Goal: Information Seeking & Learning: Learn about a topic

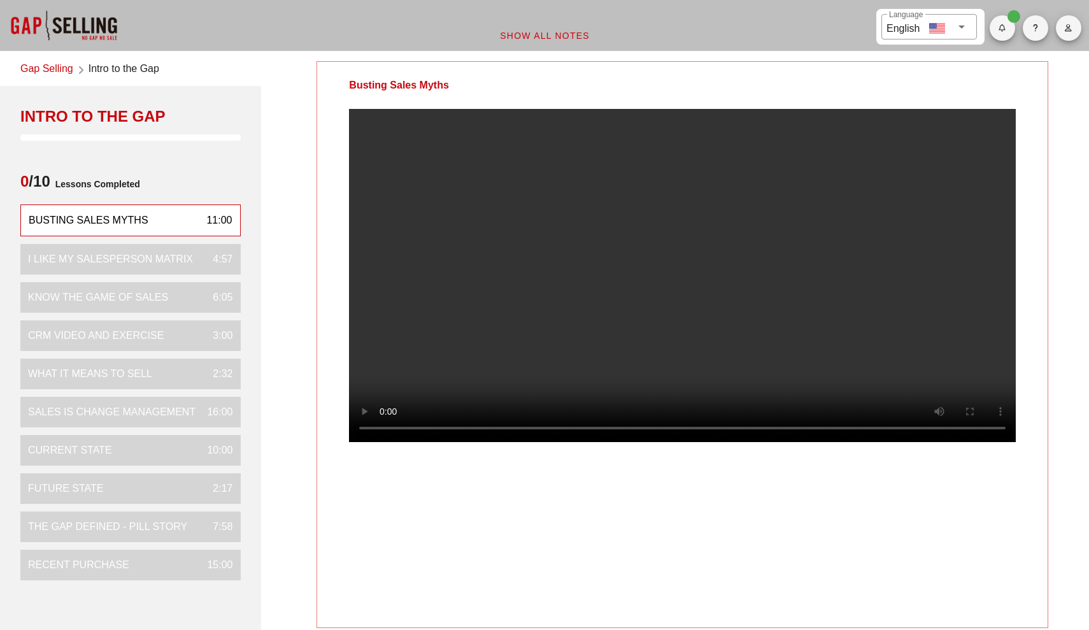
click at [599, 377] on video at bounding box center [682, 275] width 667 height 333
click at [638, 289] on video at bounding box center [682, 275] width 667 height 333
click at [620, 272] on video at bounding box center [682, 275] width 667 height 333
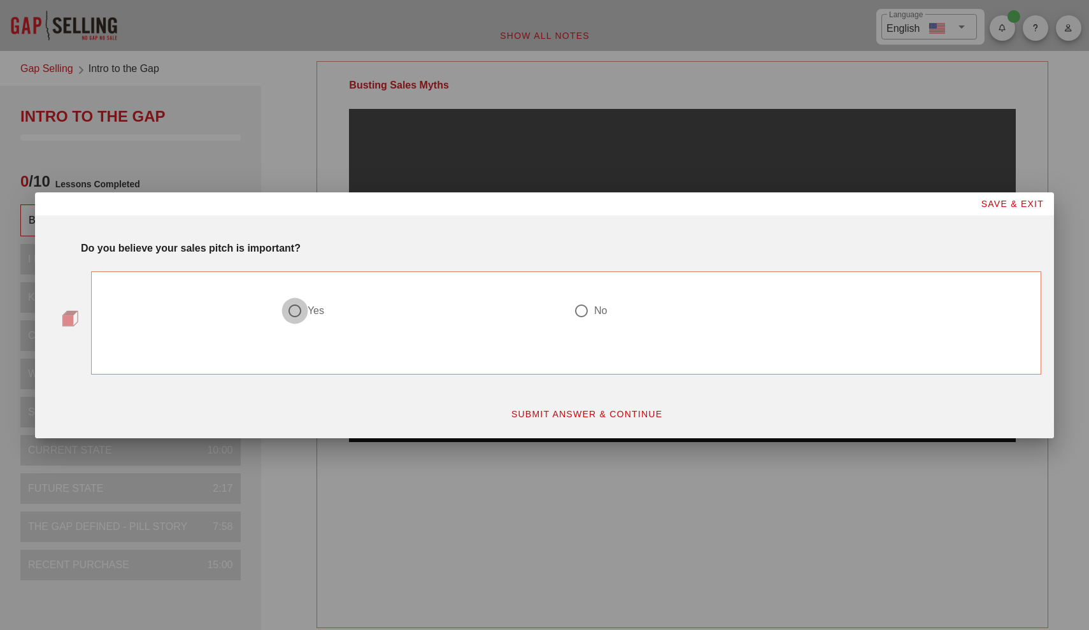
click at [300, 310] on div at bounding box center [295, 311] width 22 height 22
radio input "true"
click at [545, 417] on span "SUBMIT ANSWER & CONTINUE" at bounding box center [587, 414] width 152 height 10
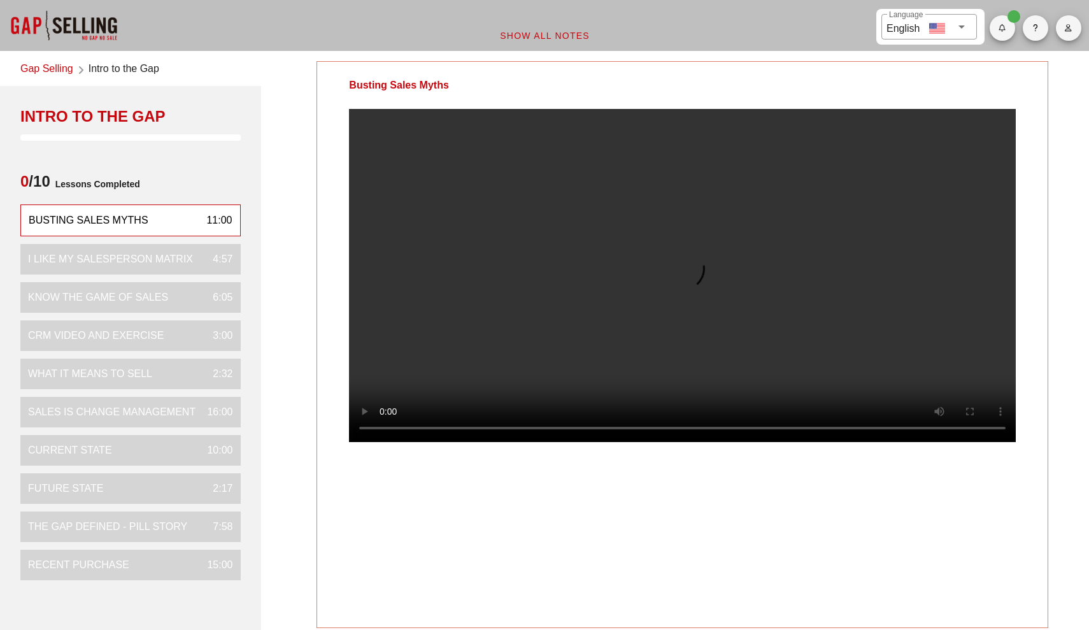
click at [594, 442] on video at bounding box center [682, 275] width 667 height 333
click at [570, 442] on video at bounding box center [682, 275] width 667 height 333
click at [604, 341] on video at bounding box center [682, 275] width 667 height 333
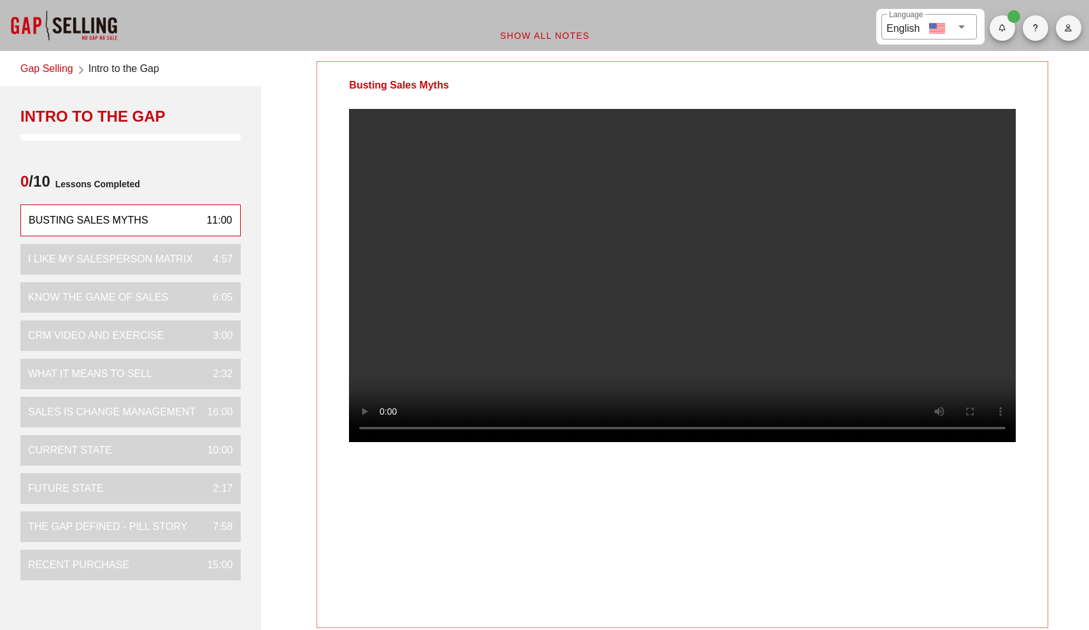
click at [604, 341] on video at bounding box center [682, 275] width 667 height 333
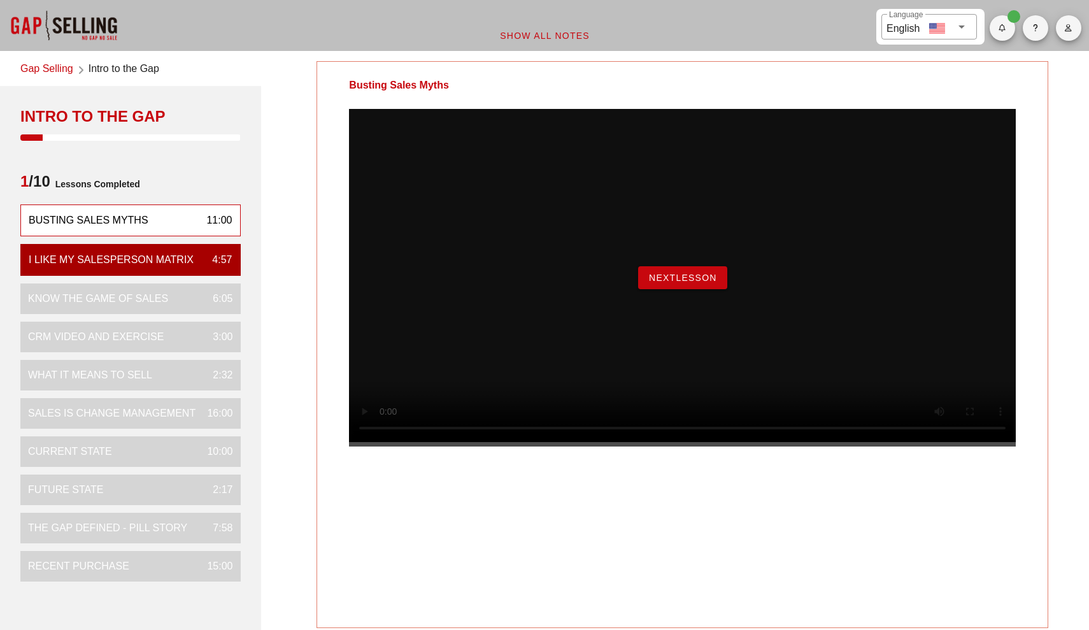
click at [702, 289] on button "NextLesson" at bounding box center [682, 277] width 89 height 23
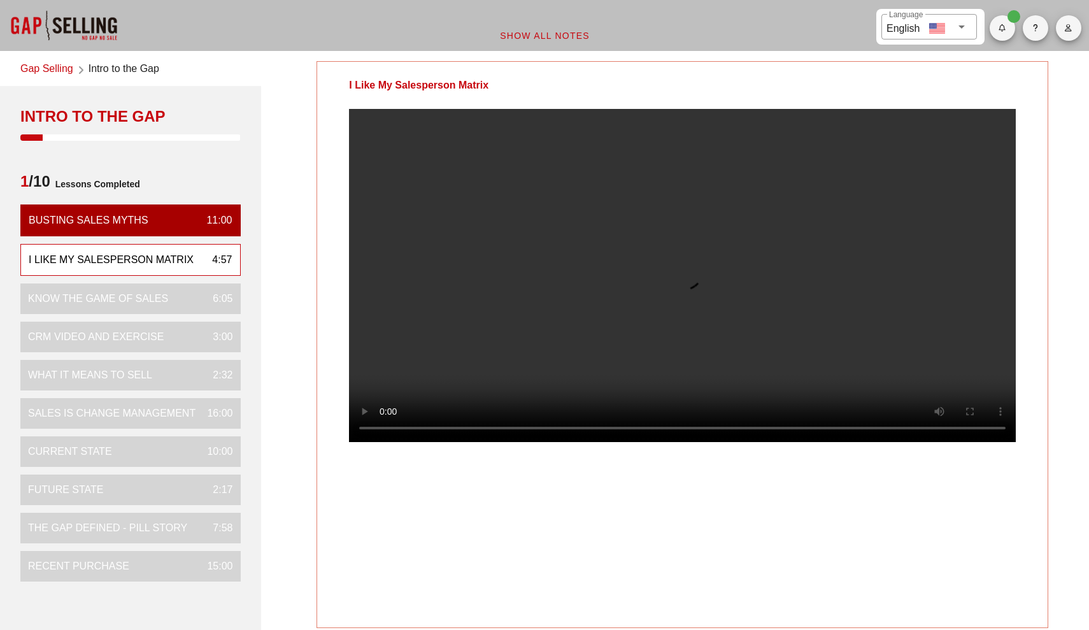
click at [1002, 333] on video at bounding box center [682, 275] width 667 height 333
click at [952, 343] on video at bounding box center [682, 275] width 667 height 333
click at [860, 288] on video at bounding box center [682, 275] width 667 height 333
click at [662, 321] on video at bounding box center [682, 275] width 667 height 333
click at [450, 307] on video at bounding box center [682, 275] width 667 height 333
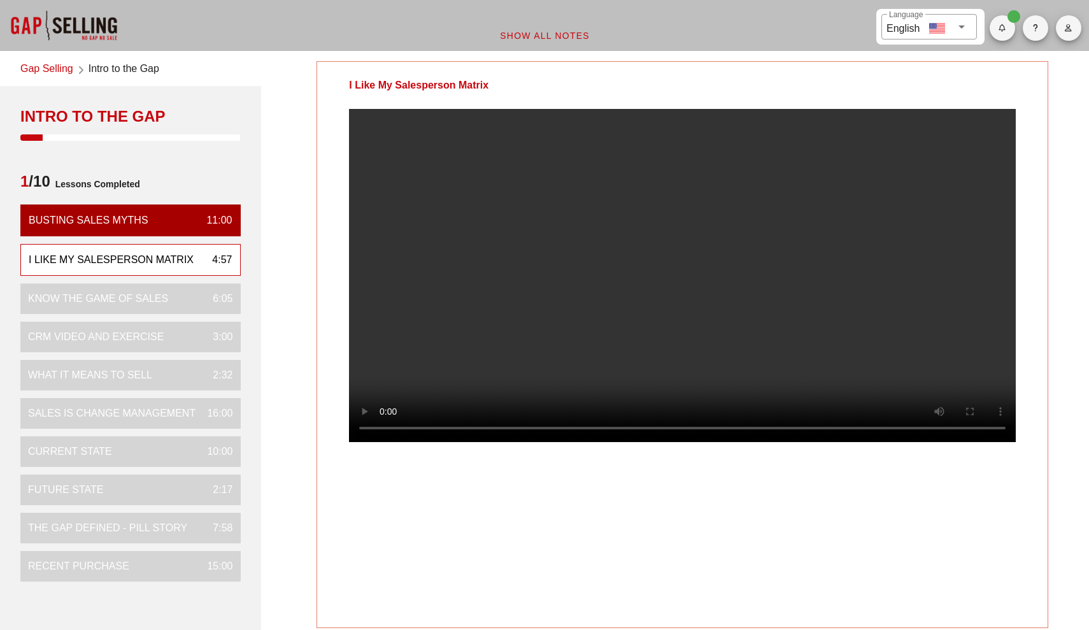
click at [585, 348] on video at bounding box center [682, 275] width 667 height 333
click at [808, 442] on video at bounding box center [682, 275] width 667 height 333
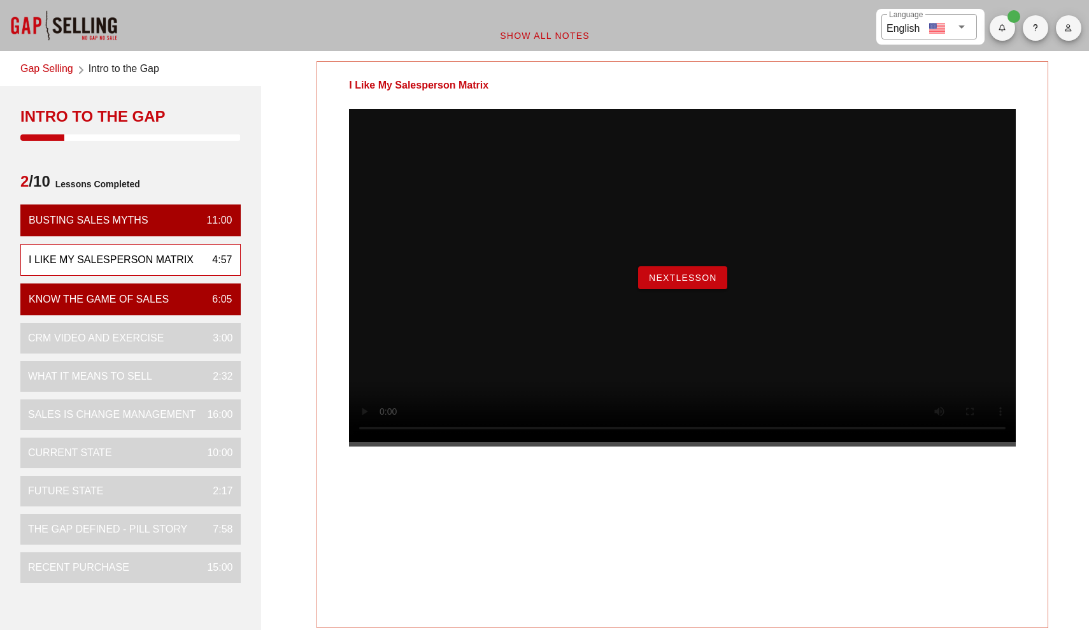
click at [701, 283] on span "NextLesson" at bounding box center [682, 278] width 69 height 10
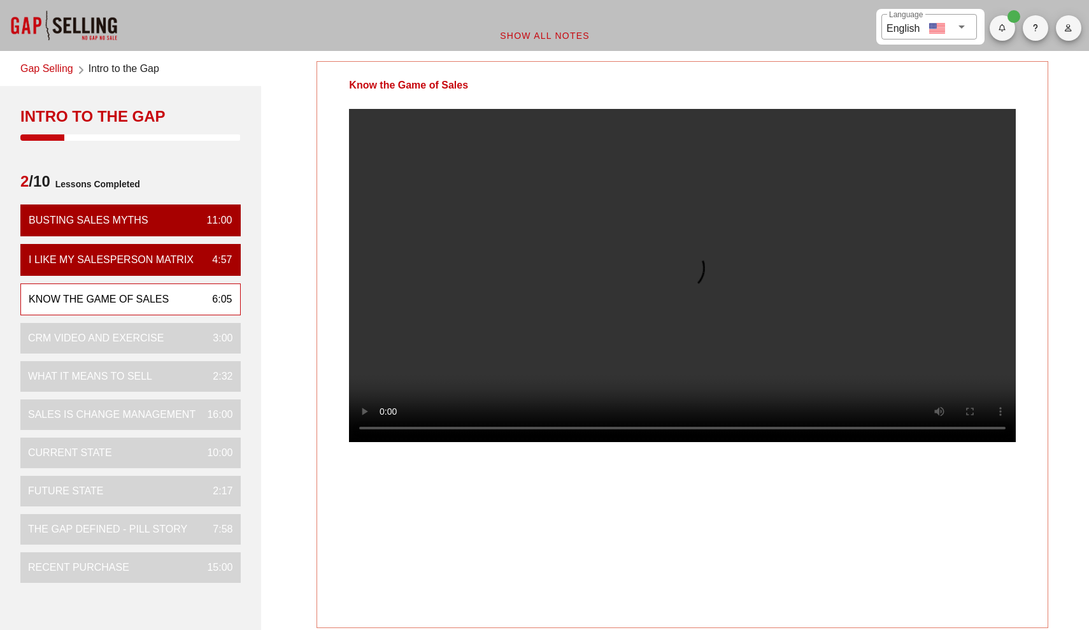
click at [428, 303] on video at bounding box center [682, 275] width 667 height 333
click at [447, 286] on video at bounding box center [682, 275] width 667 height 333
click at [381, 378] on video at bounding box center [682, 275] width 667 height 333
click at [398, 349] on video at bounding box center [682, 275] width 667 height 333
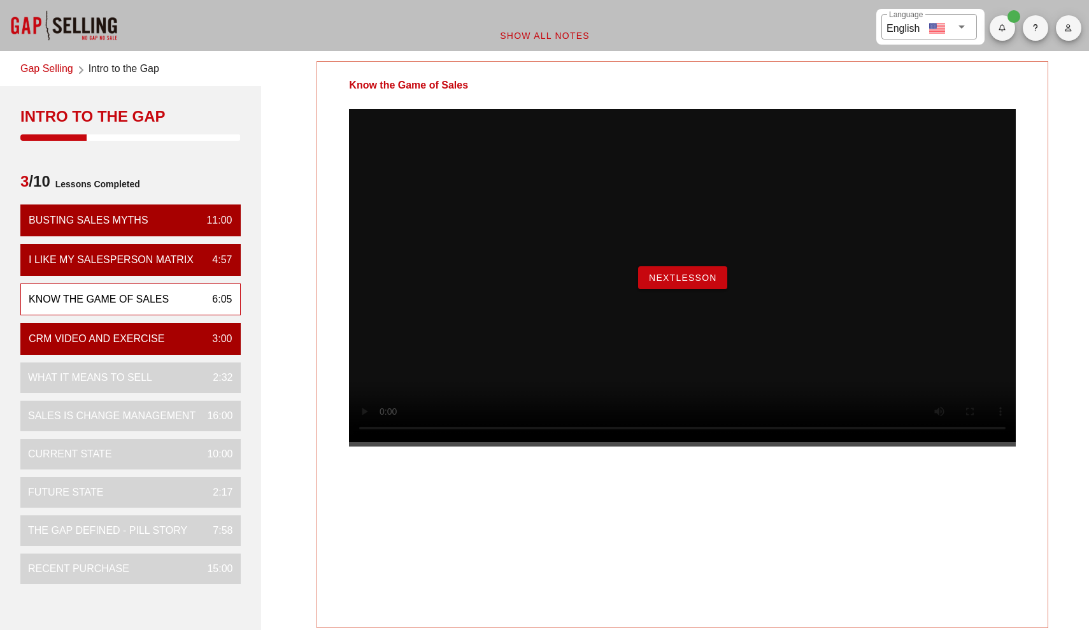
click at [671, 289] on button "NextLesson" at bounding box center [682, 277] width 89 height 23
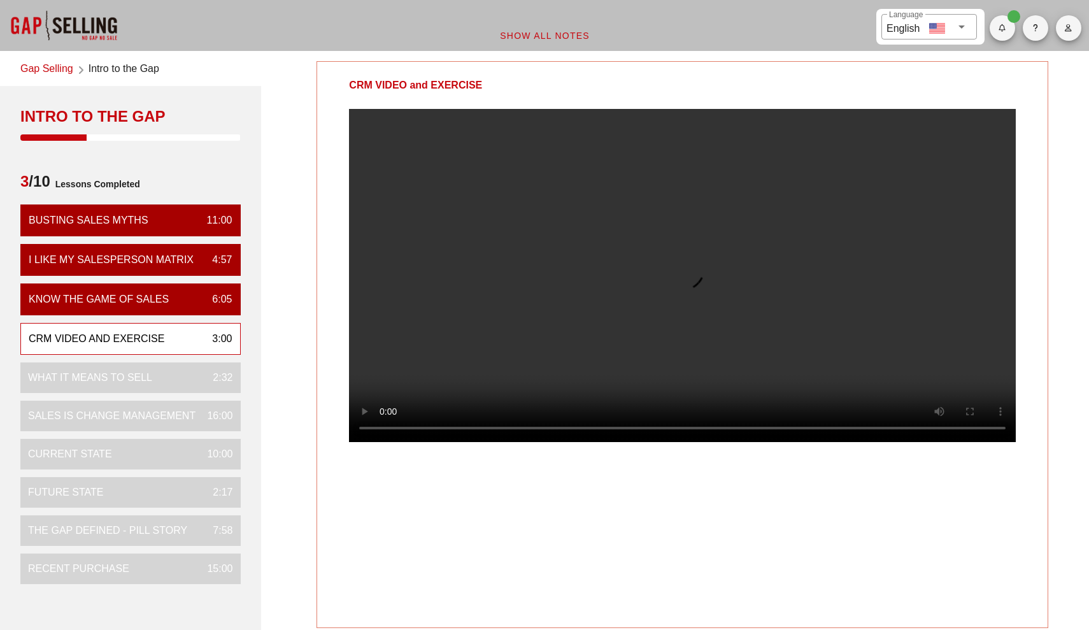
click at [454, 333] on video at bounding box center [682, 275] width 667 height 333
click at [479, 303] on video at bounding box center [682, 275] width 667 height 333
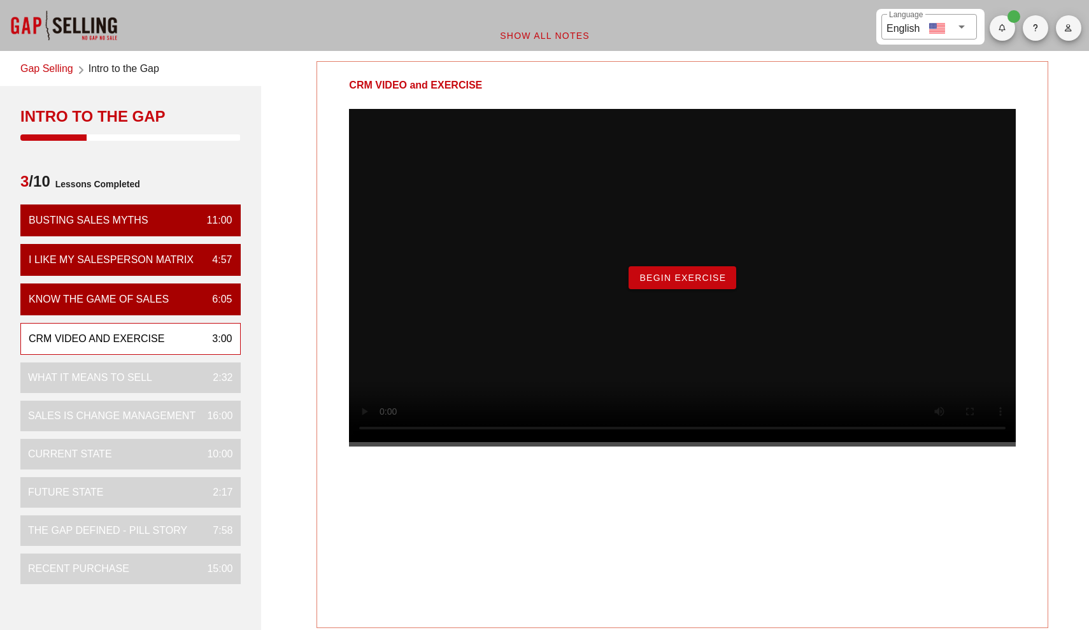
click at [643, 283] on span "Begin Exercise" at bounding box center [682, 278] width 87 height 10
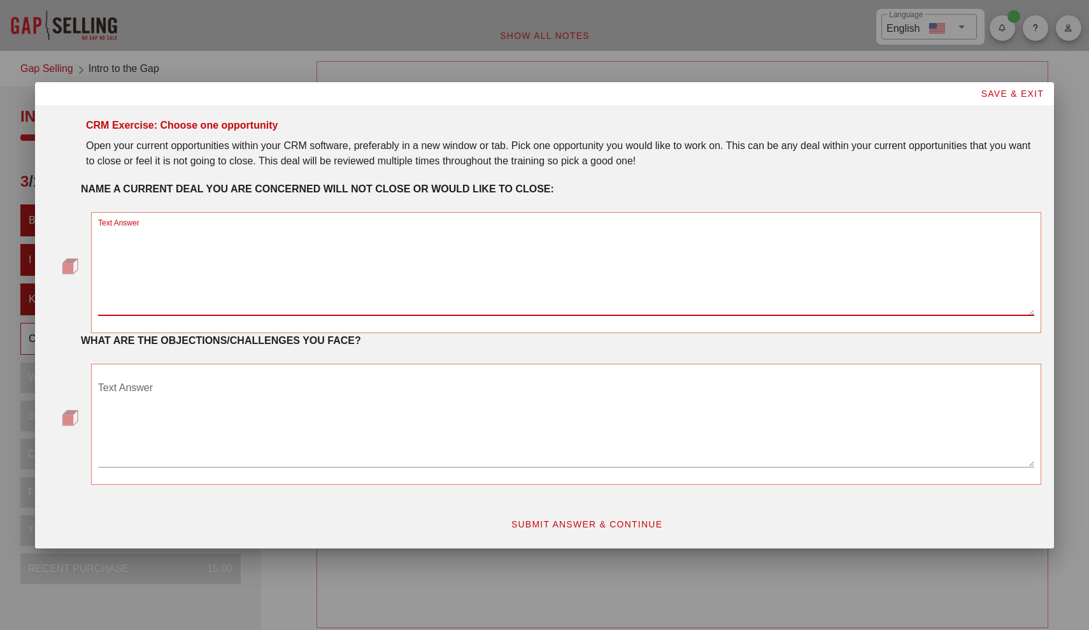
click at [322, 296] on textarea "Text Answer" at bounding box center [566, 270] width 936 height 89
click at [320, 278] on textarea "Text Answer" at bounding box center [566, 270] width 936 height 89
type textarea "I"
type textarea "KPMG"
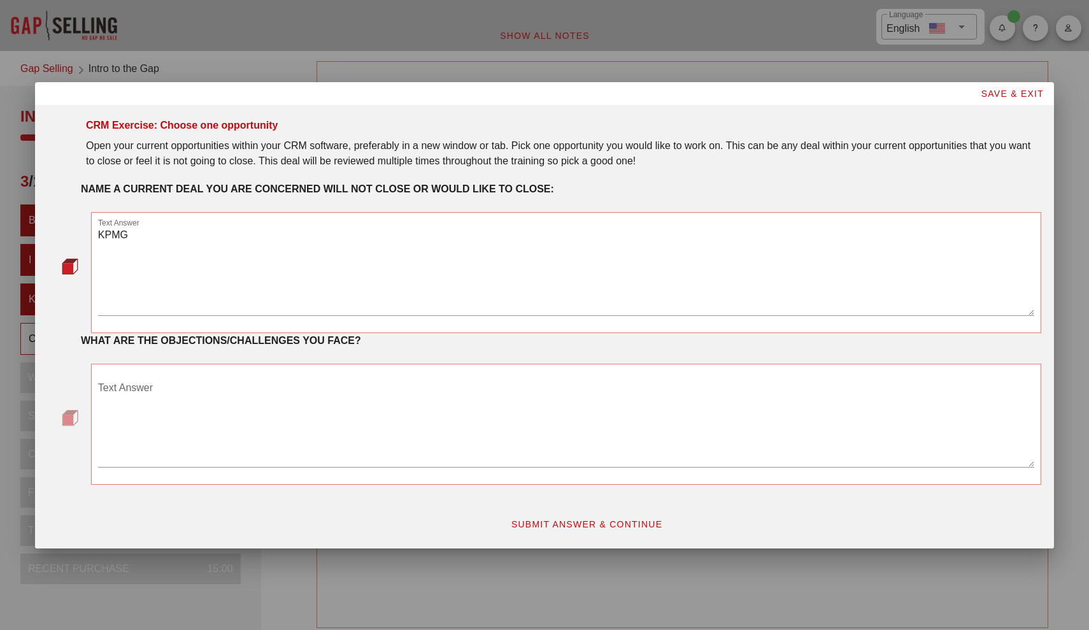
click at [372, 374] on div "Text Answer" at bounding box center [566, 425] width 936 height 111
click at [365, 385] on textarea "Text Answer" at bounding box center [566, 422] width 936 height 89
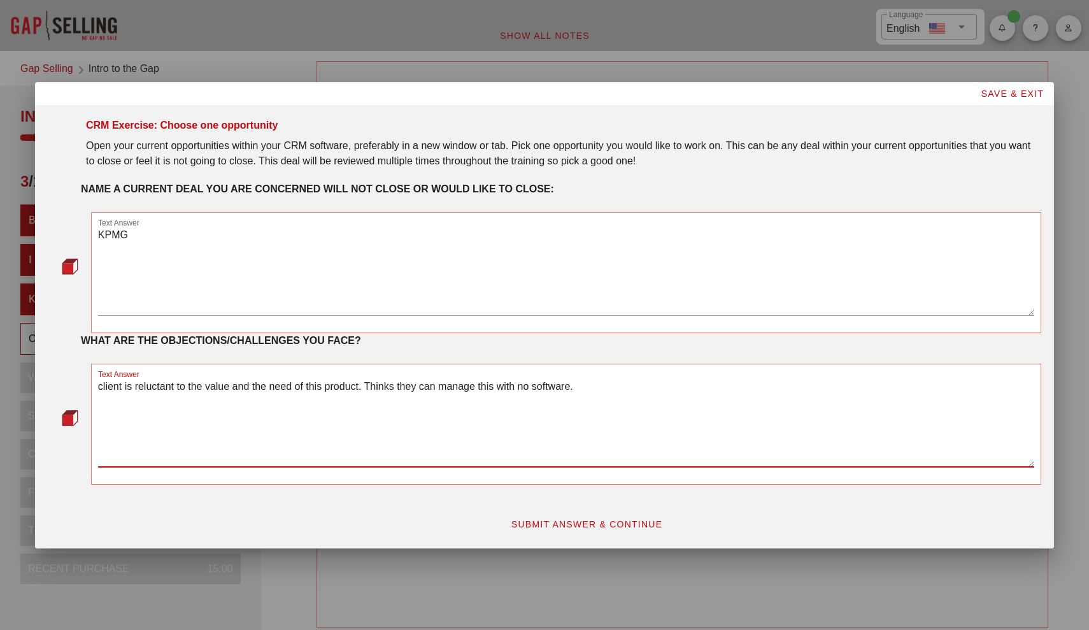
type textarea "client is reluctant to the value and the need of this product. Thinks they can …"
click at [526, 525] on span "SUBMIT ANSWER & CONTINUE" at bounding box center [587, 524] width 152 height 10
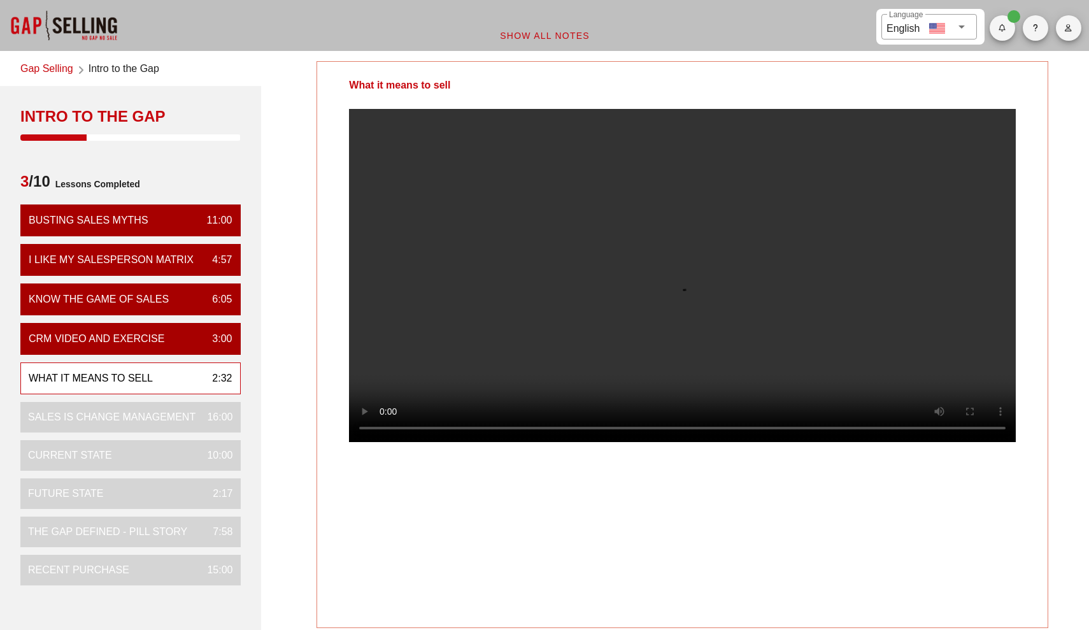
click at [711, 278] on video at bounding box center [682, 275] width 667 height 333
click at [833, 241] on video at bounding box center [682, 275] width 667 height 333
click at [832, 408] on video at bounding box center [682, 275] width 667 height 333
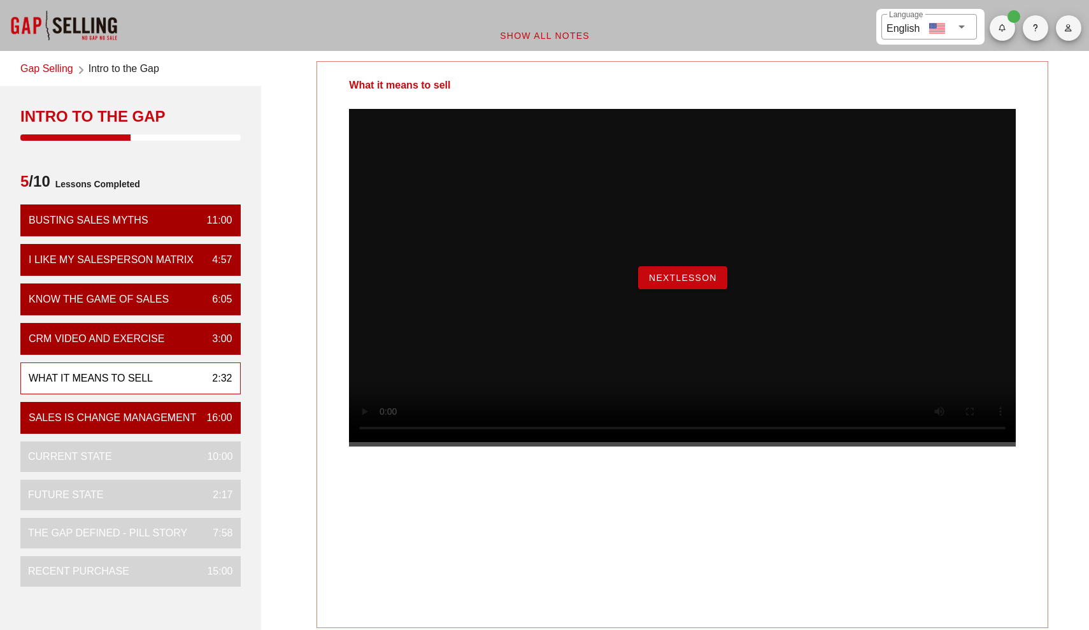
click at [148, 379] on div "What it means to sell" at bounding box center [91, 378] width 124 height 15
click at [657, 283] on span "NextLesson" at bounding box center [682, 278] width 69 height 10
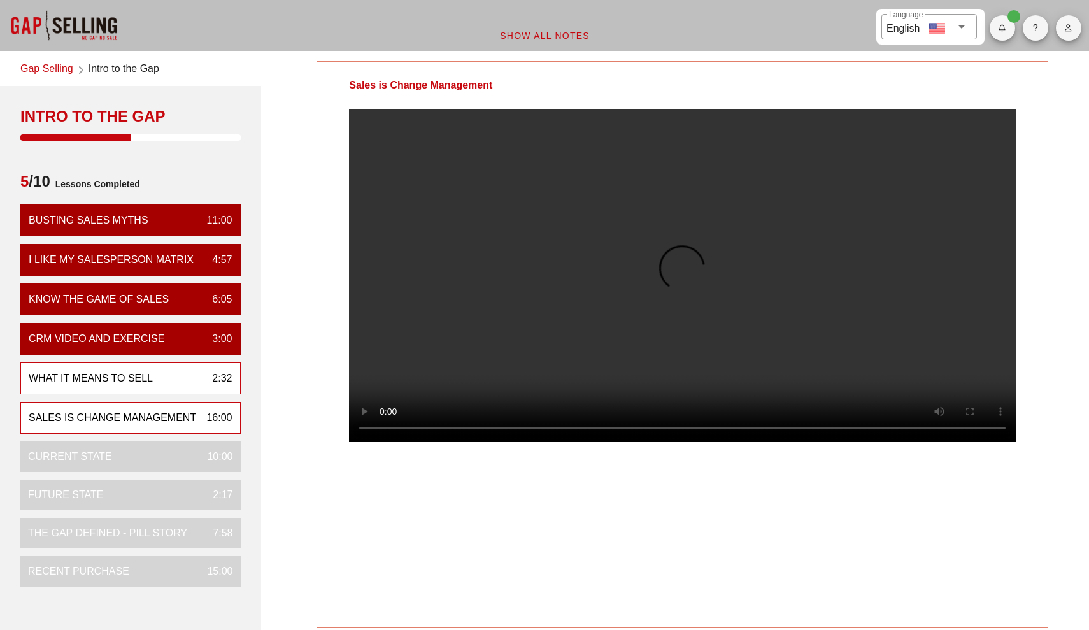
click at [173, 373] on div "What it means to sell 2:32" at bounding box center [130, 378] width 220 height 32
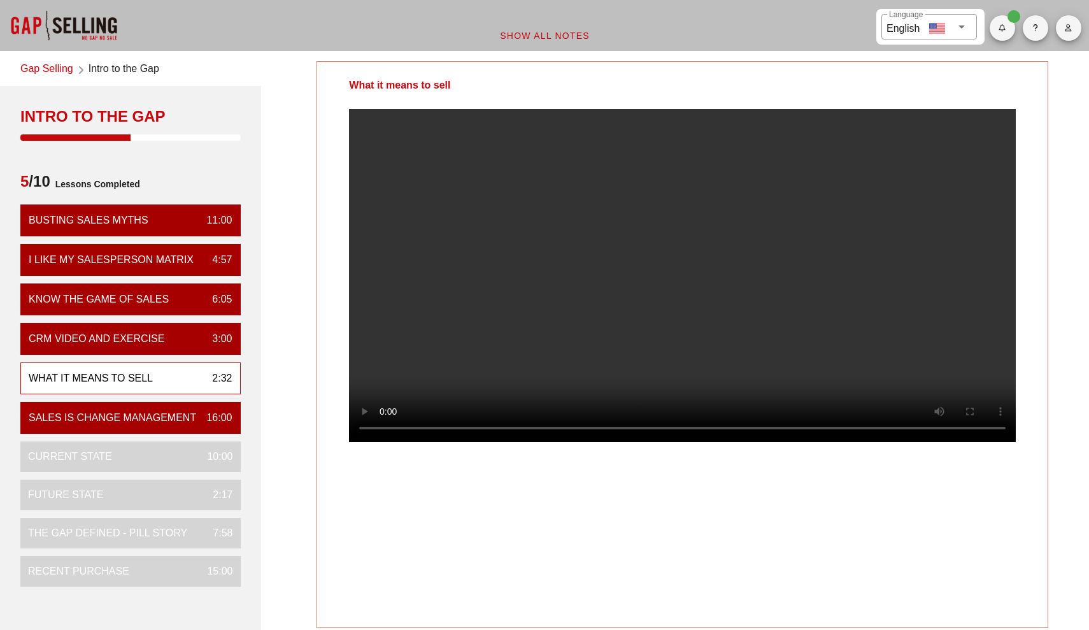
click at [890, 442] on video at bounding box center [682, 275] width 667 height 333
click at [880, 442] on video at bounding box center [682, 275] width 667 height 333
click at [864, 442] on video at bounding box center [682, 275] width 667 height 333
click at [748, 318] on video at bounding box center [682, 275] width 667 height 333
click at [743, 304] on video at bounding box center [682, 275] width 667 height 333
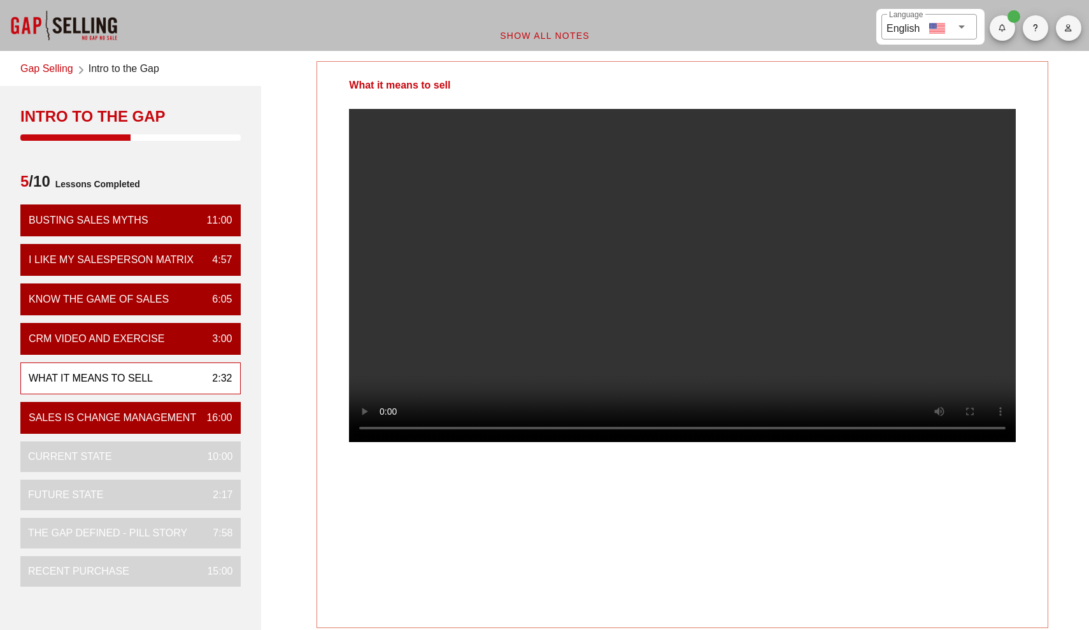
click at [698, 273] on video at bounding box center [682, 275] width 667 height 333
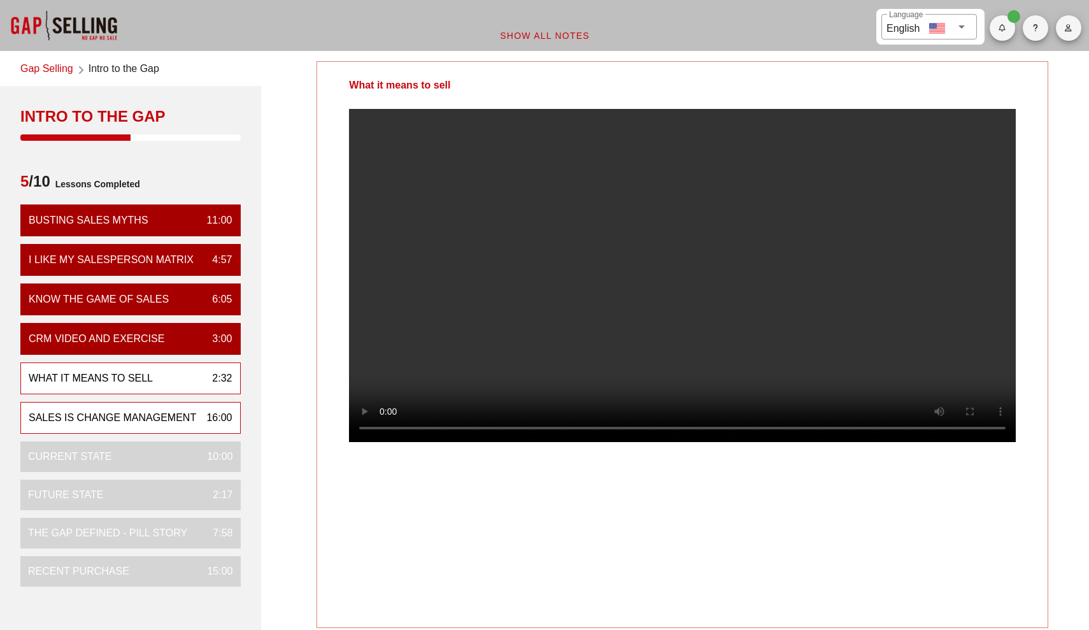
click at [125, 425] on div "Sales is Change Management" at bounding box center [112, 417] width 167 height 15
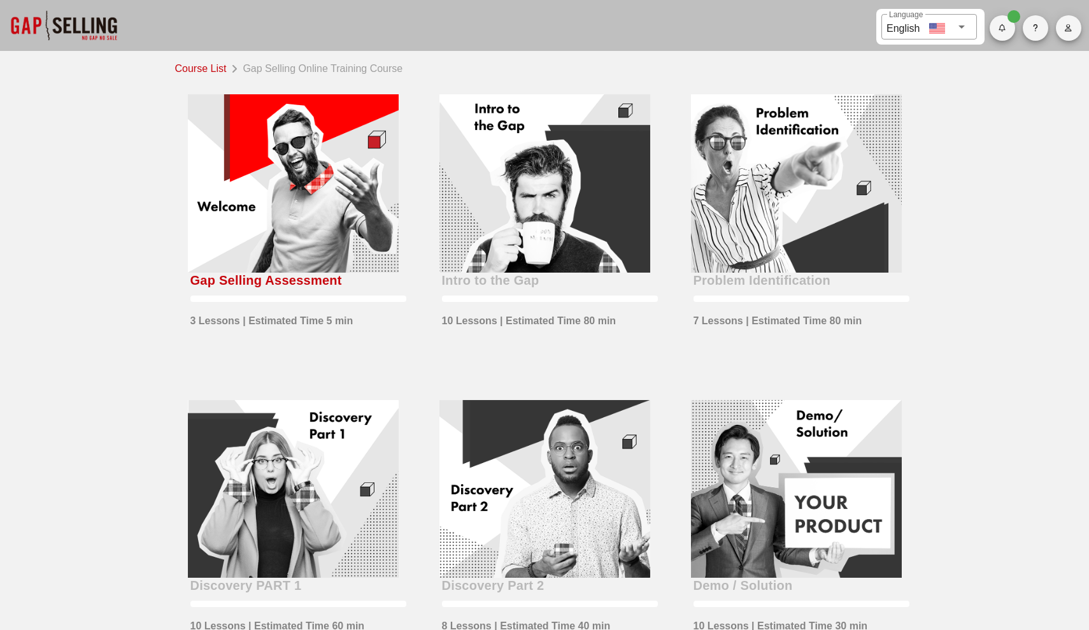
click at [323, 188] on div at bounding box center [293, 183] width 211 height 178
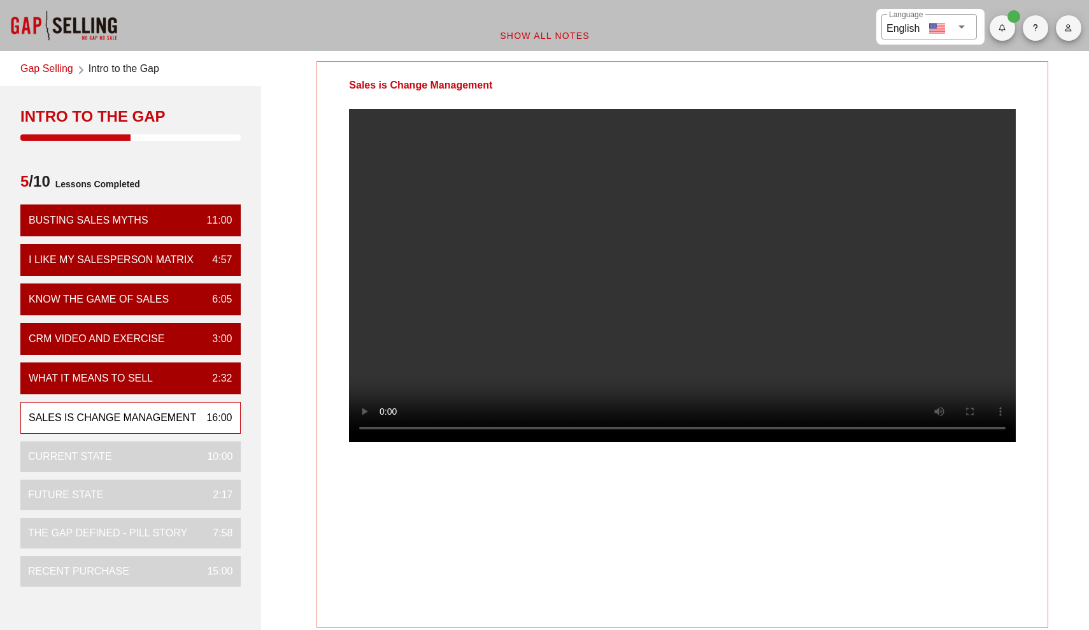
click at [656, 207] on video at bounding box center [682, 275] width 667 height 333
